Goal: Navigation & Orientation: Find specific page/section

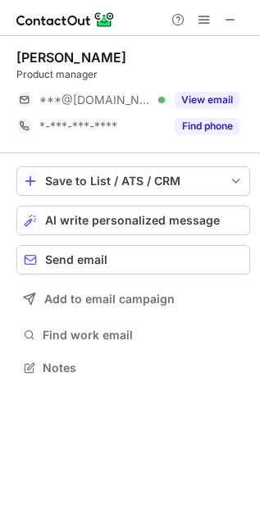
scroll to position [7, 7]
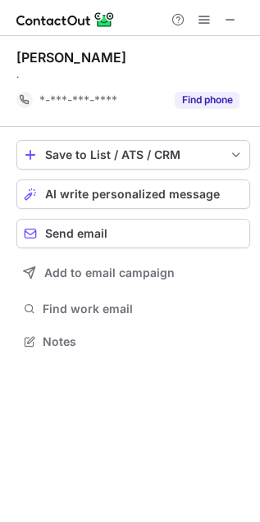
scroll to position [329, 260]
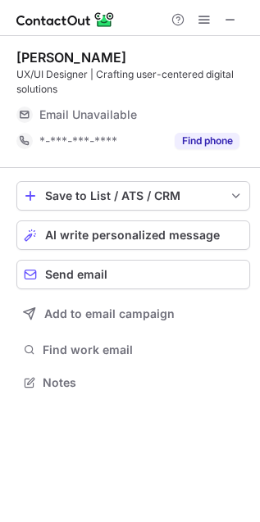
scroll to position [362, 260]
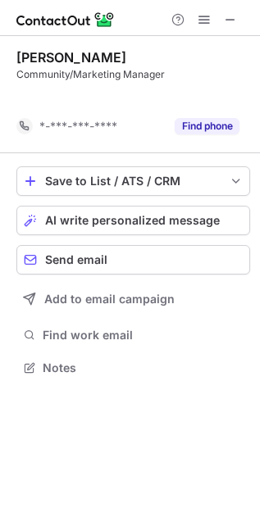
scroll to position [329, 260]
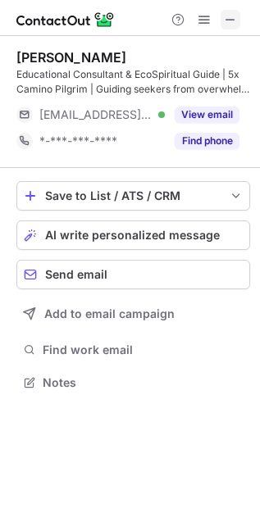
scroll to position [371, 260]
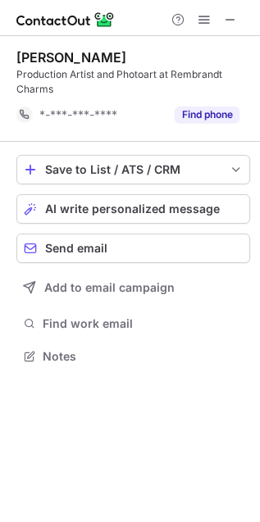
scroll to position [345, 260]
